Goal: Information Seeking & Learning: Learn about a topic

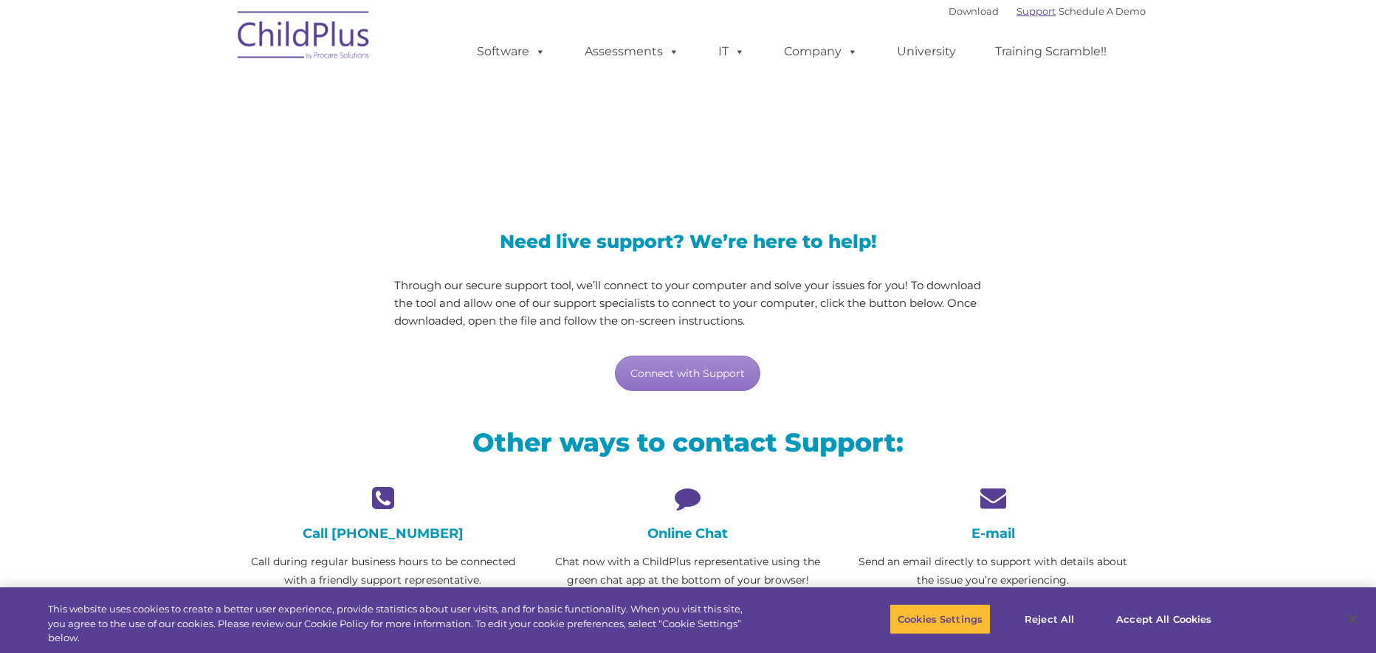
click at [1016, 13] on link "Support" at bounding box center [1035, 11] width 39 height 12
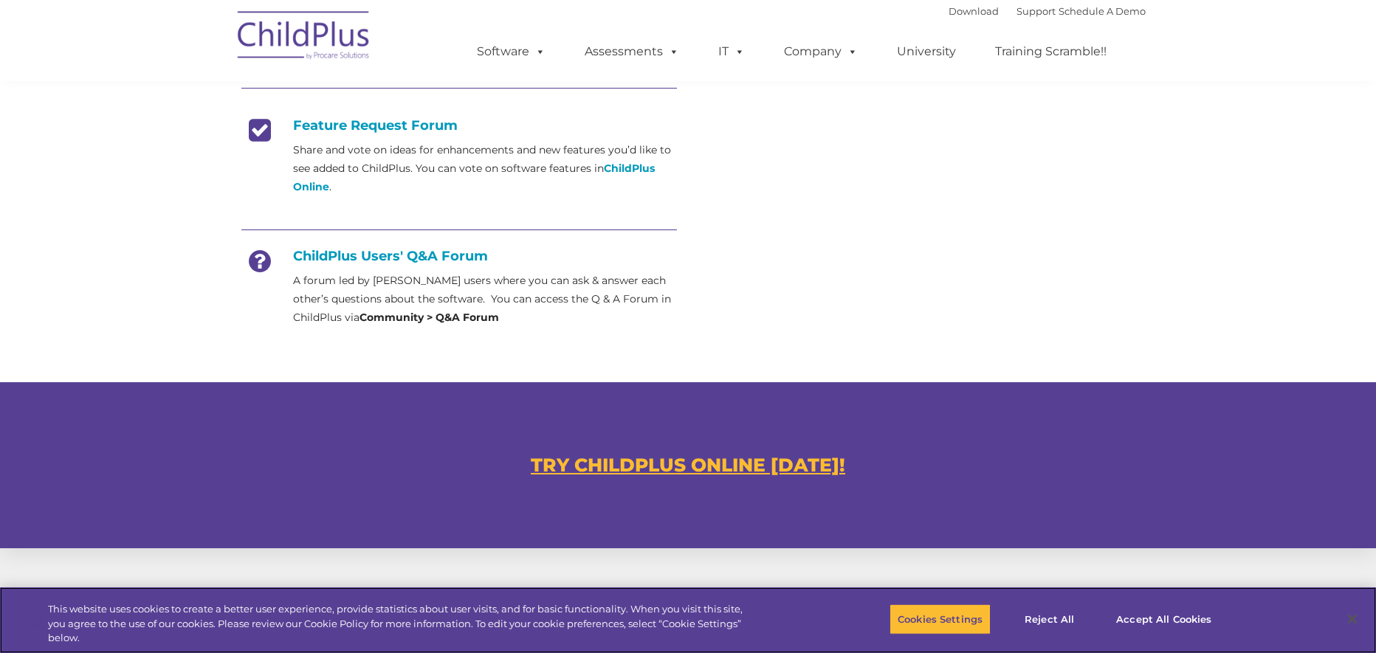
scroll to position [591, 0]
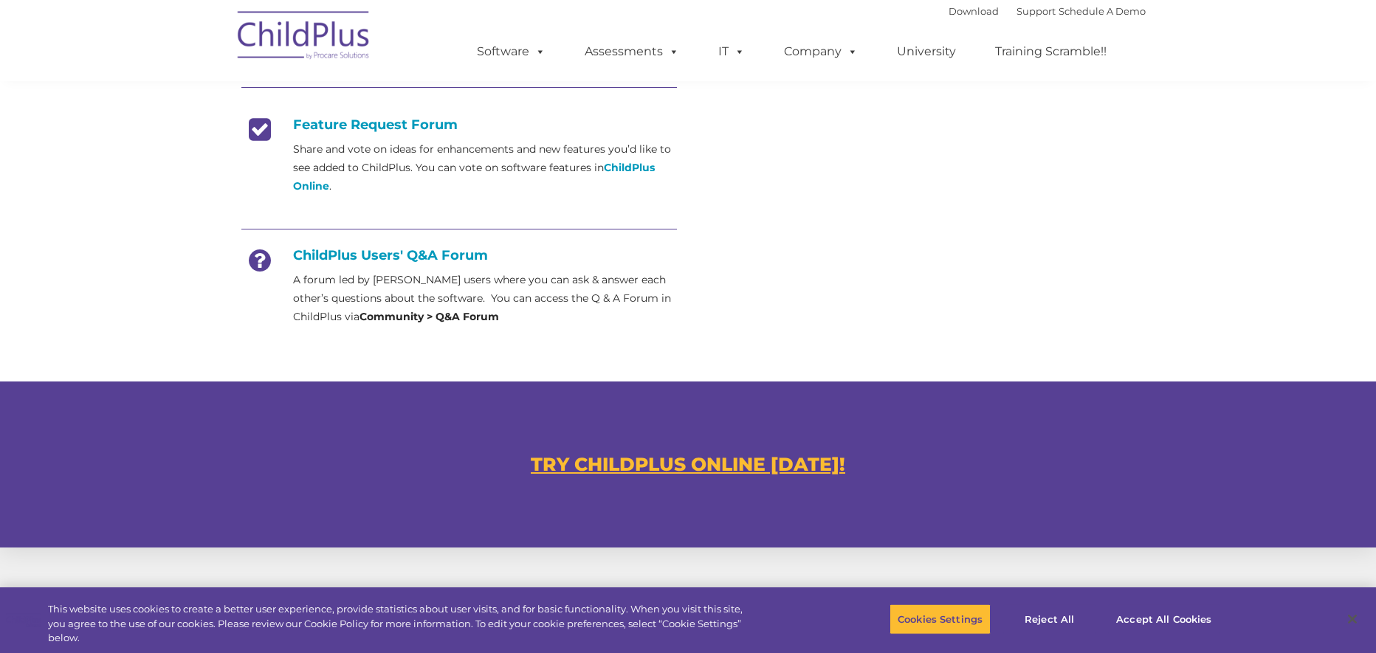
click at [413, 322] on strong "Community > Q&A Forum" at bounding box center [429, 316] width 140 height 13
click at [371, 254] on h4 "ChildPlus Users' Q&A Forum" at bounding box center [459, 255] width 436 height 16
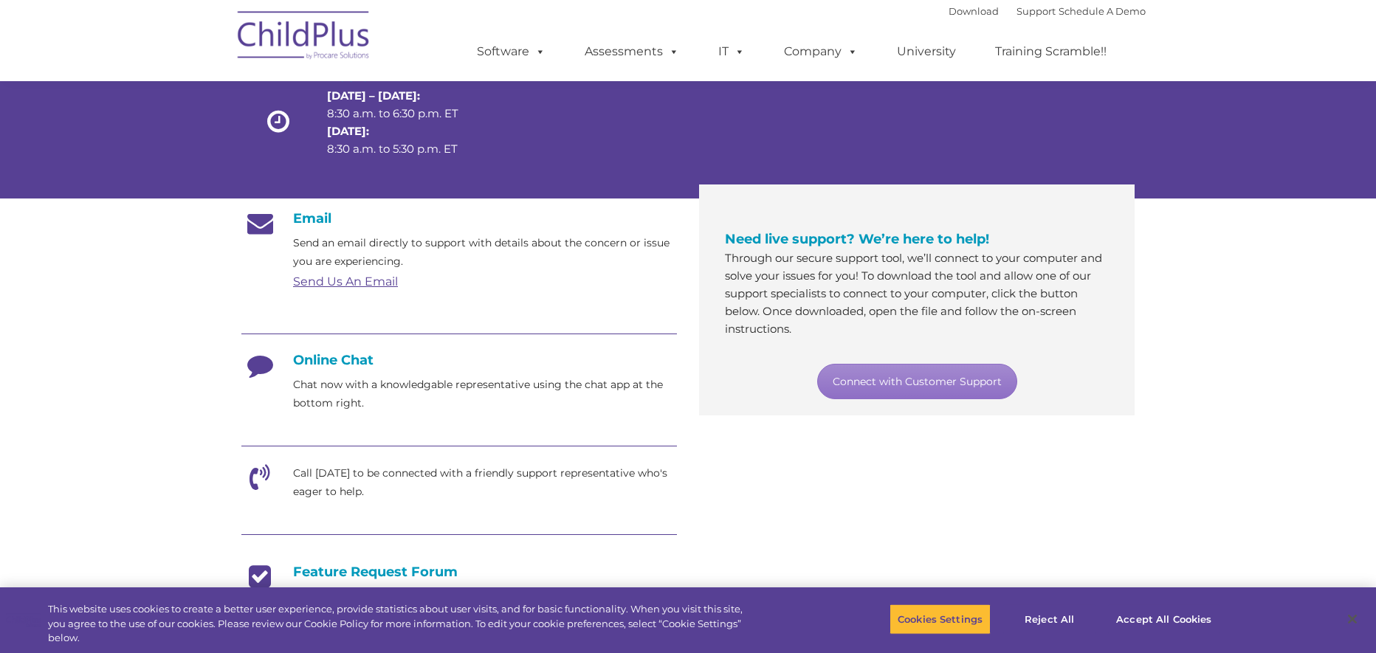
scroll to position [0, 0]
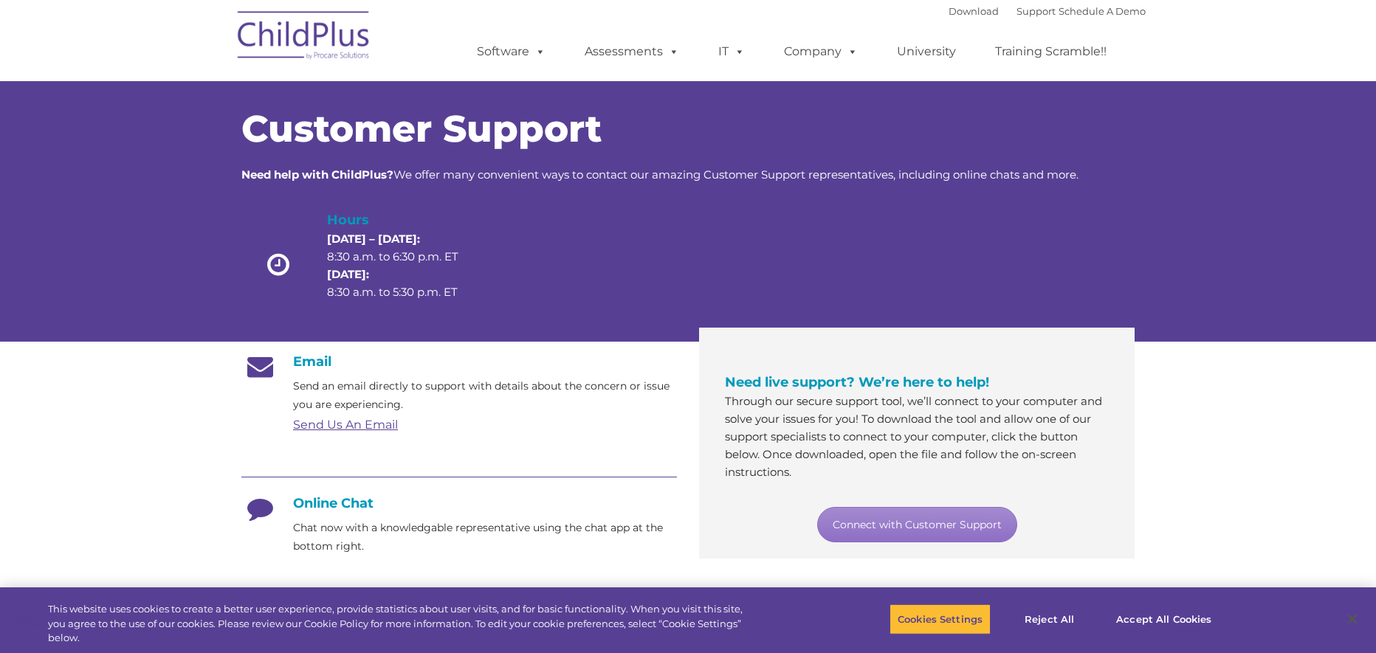
click at [344, 44] on img at bounding box center [304, 38] width 148 height 74
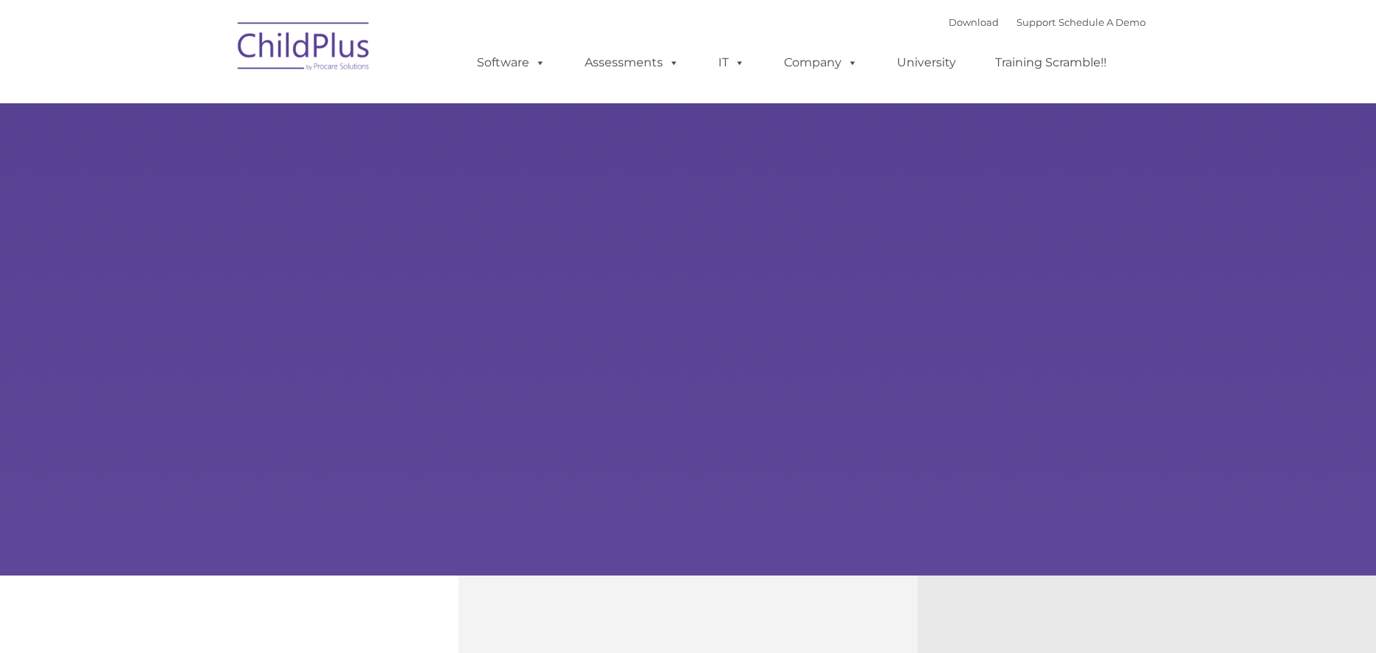
type input ""
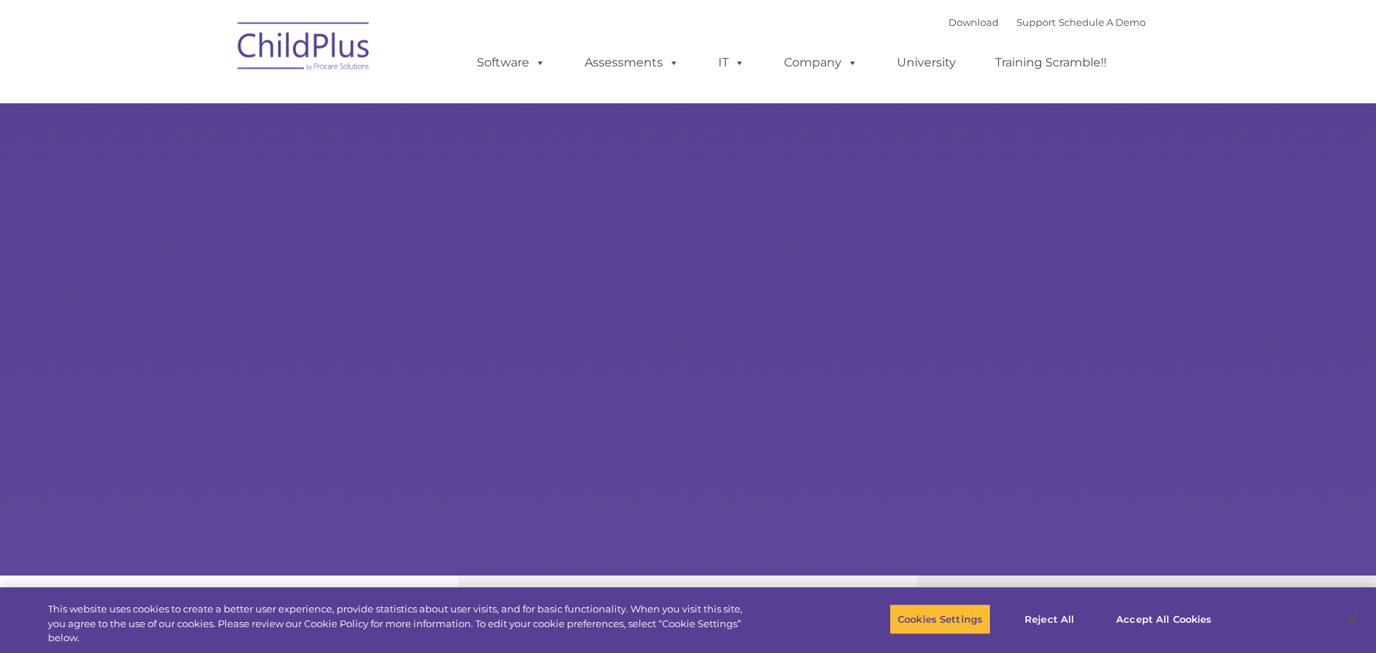
select select "MEDIUM"
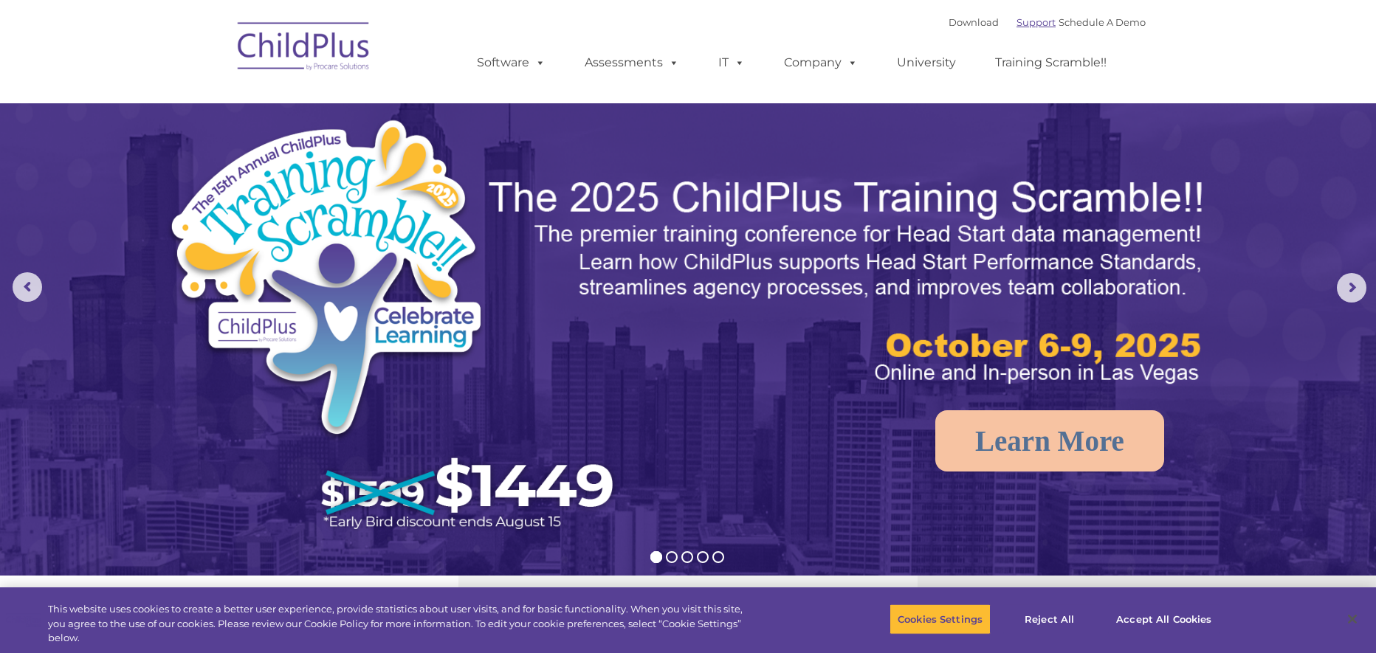
click at [1016, 22] on link "Support" at bounding box center [1035, 22] width 39 height 12
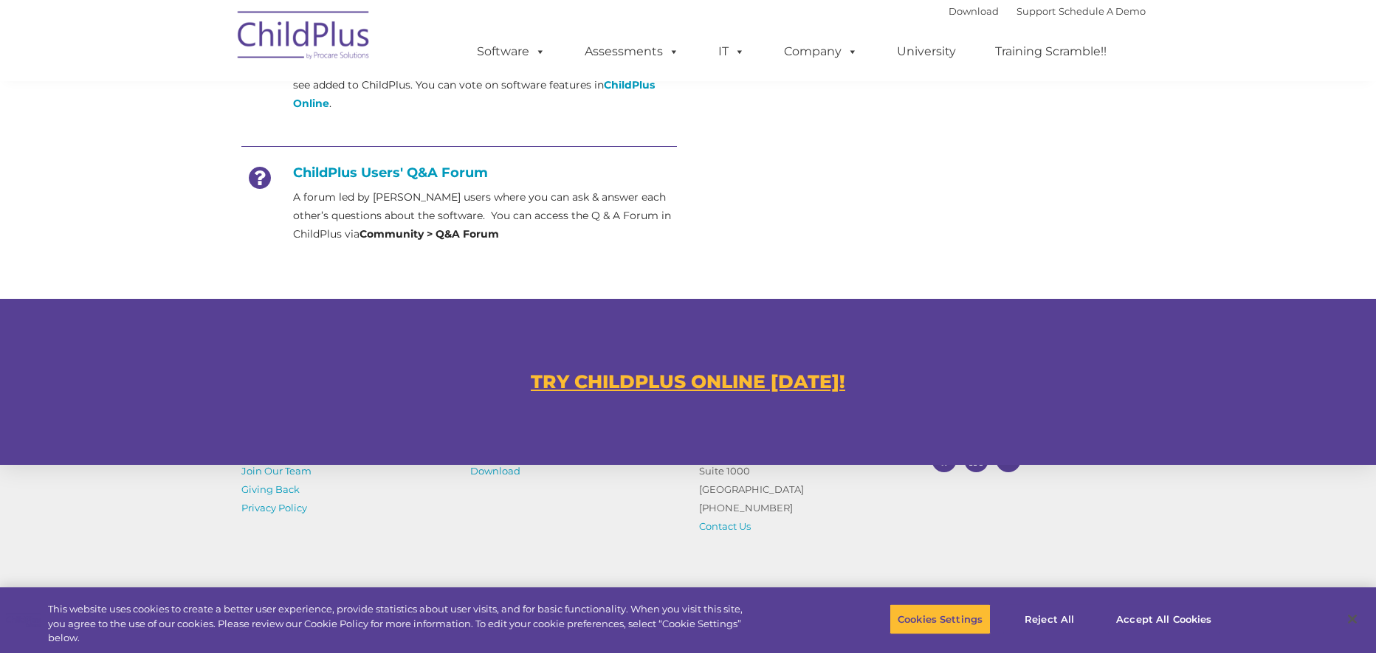
scroll to position [800, 0]
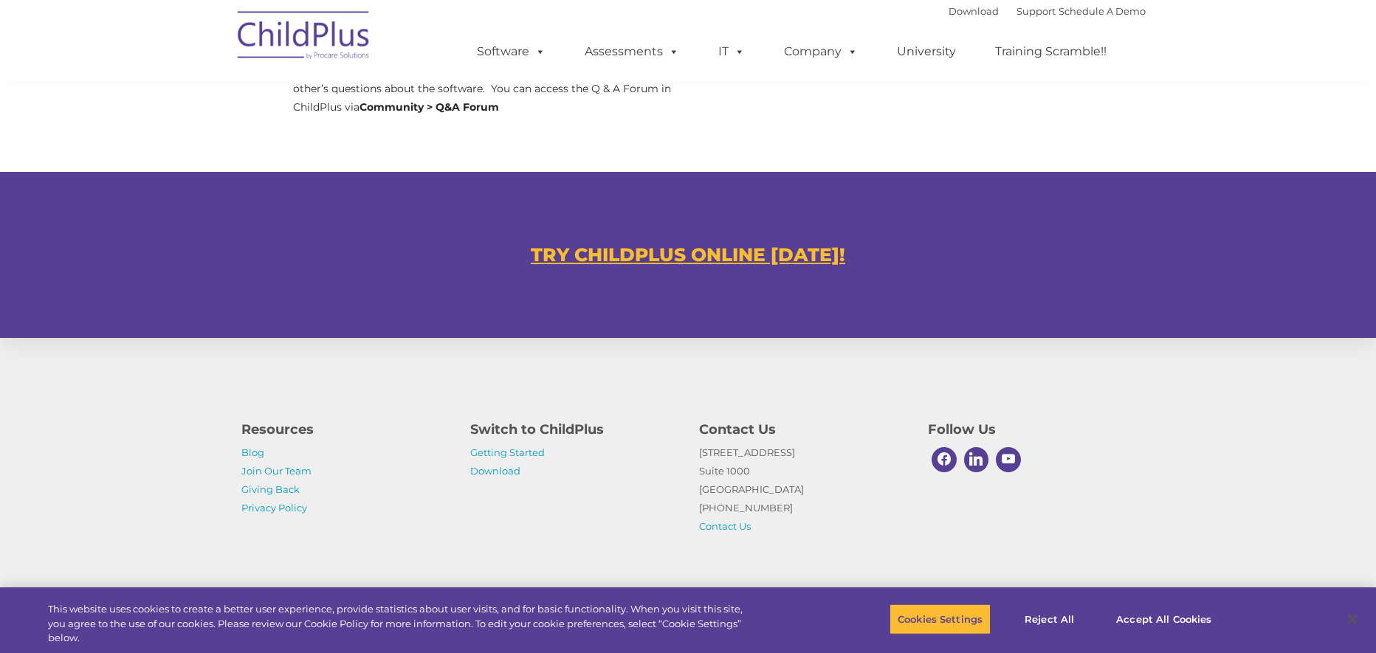
click at [670, 258] on u "TRY CHILDPLUS ONLINE [DATE]!" at bounding box center [688, 255] width 314 height 22
